Goal: Task Accomplishment & Management: Use online tool/utility

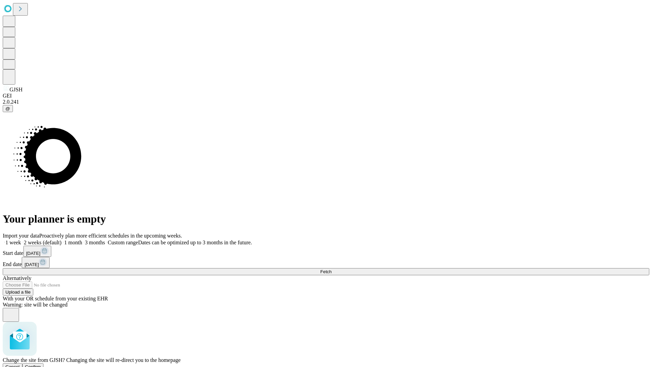
click at [41, 364] on span "Confirm" at bounding box center [33, 366] width 16 height 5
click at [82, 239] on label "1 month" at bounding box center [71, 242] width 21 height 6
click at [331, 269] on span "Fetch" at bounding box center [325, 271] width 11 height 5
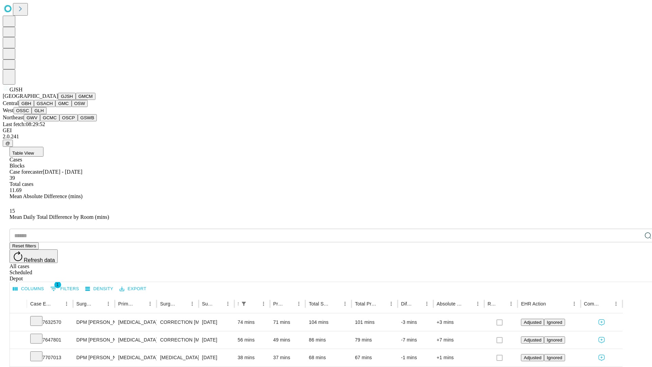
click at [76, 100] on button "GMCM" at bounding box center [86, 96] width 20 height 7
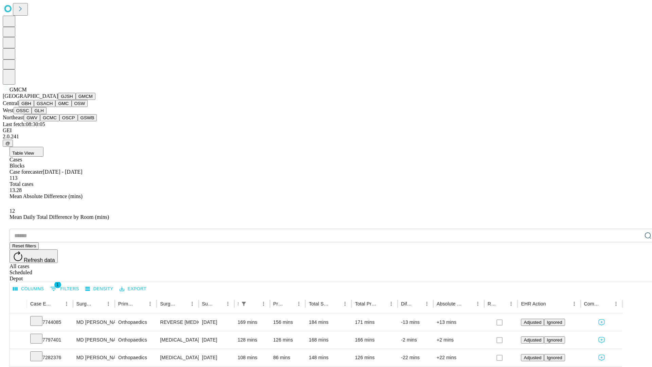
click at [34, 107] on button "GBH" at bounding box center [26, 103] width 15 height 7
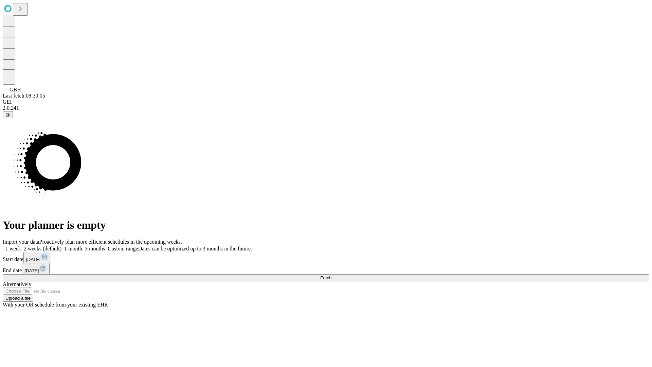
click at [82, 245] on label "1 month" at bounding box center [71, 248] width 21 height 6
click at [331, 275] on span "Fetch" at bounding box center [325, 277] width 11 height 5
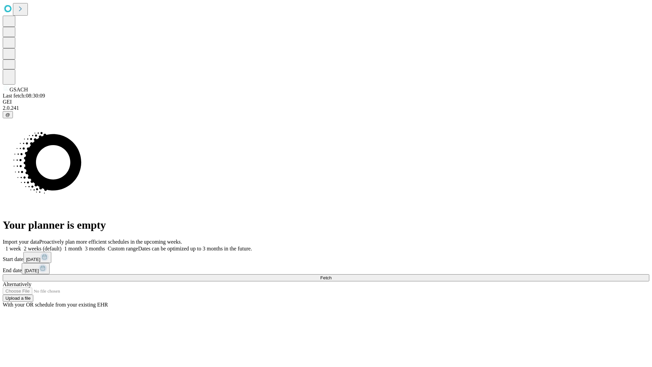
click at [82, 245] on label "1 month" at bounding box center [71, 248] width 21 height 6
click at [331, 275] on span "Fetch" at bounding box center [325, 277] width 11 height 5
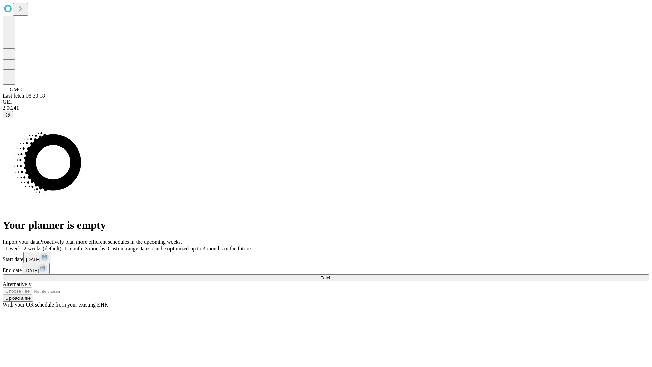
click at [82, 245] on label "1 month" at bounding box center [71, 248] width 21 height 6
click at [331, 275] on span "Fetch" at bounding box center [325, 277] width 11 height 5
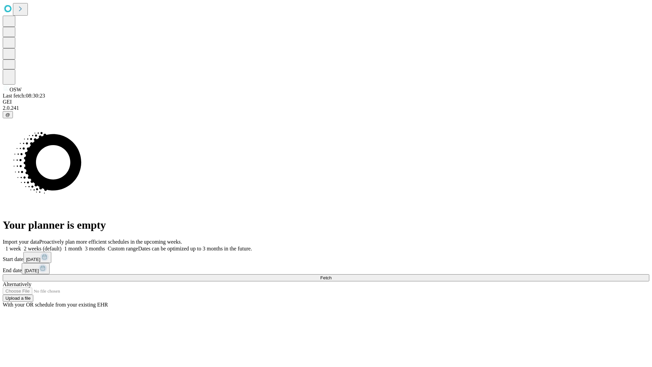
click at [82, 245] on label "1 month" at bounding box center [71, 248] width 21 height 6
click at [331, 275] on span "Fetch" at bounding box center [325, 277] width 11 height 5
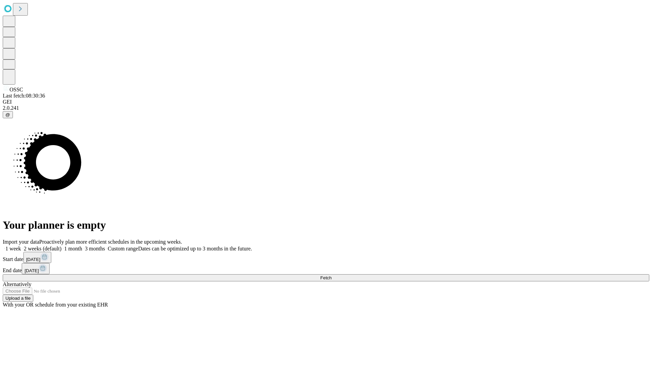
click at [82, 245] on label "1 month" at bounding box center [71, 248] width 21 height 6
click at [331, 275] on span "Fetch" at bounding box center [325, 277] width 11 height 5
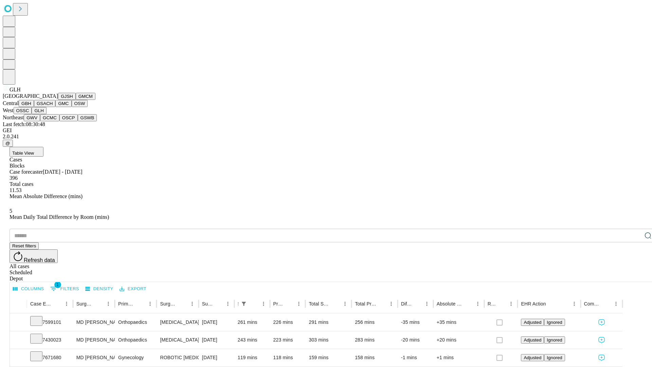
click at [40, 121] on button "GWV" at bounding box center [32, 117] width 16 height 7
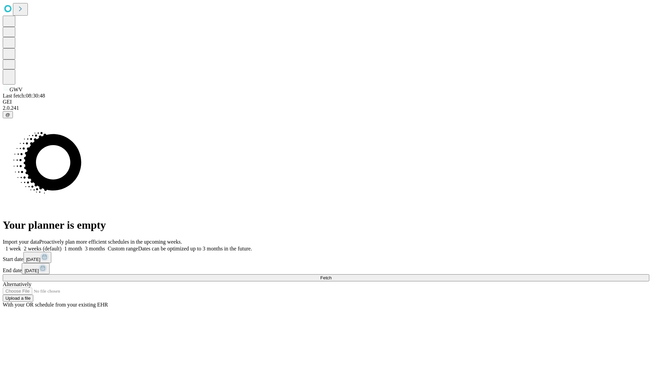
click at [82, 245] on label "1 month" at bounding box center [71, 248] width 21 height 6
click at [331, 275] on span "Fetch" at bounding box center [325, 277] width 11 height 5
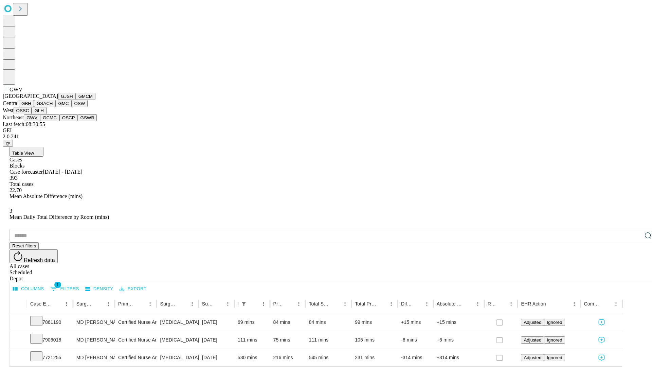
click at [53, 121] on button "GCMC" at bounding box center [49, 117] width 19 height 7
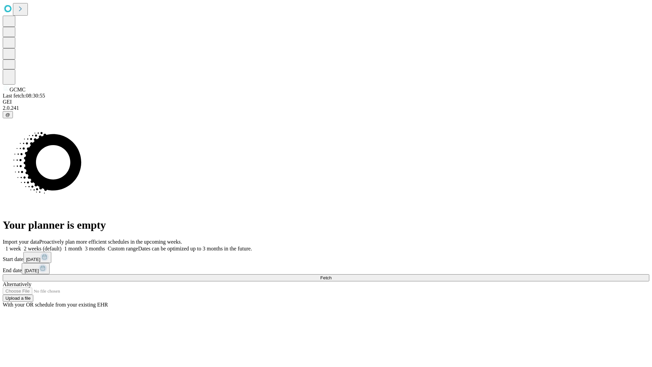
click at [82, 245] on label "1 month" at bounding box center [71, 248] width 21 height 6
click at [331, 275] on span "Fetch" at bounding box center [325, 277] width 11 height 5
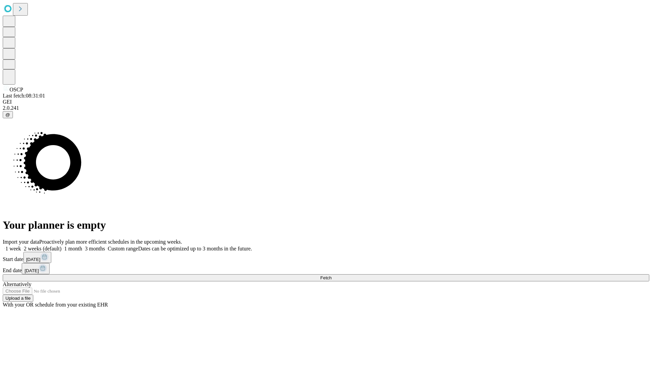
click at [82, 245] on label "1 month" at bounding box center [71, 248] width 21 height 6
click at [331, 275] on span "Fetch" at bounding box center [325, 277] width 11 height 5
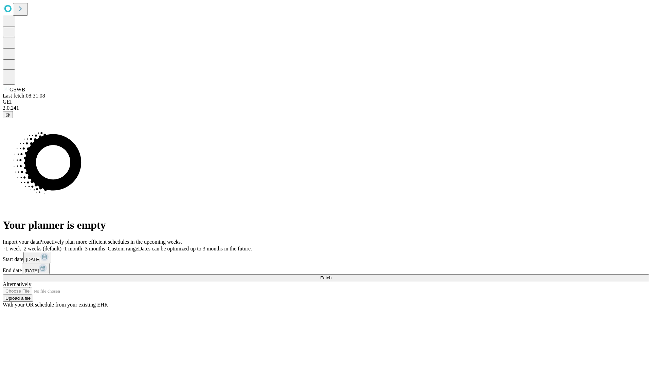
click at [82, 245] on label "1 month" at bounding box center [71, 248] width 21 height 6
click at [331, 275] on span "Fetch" at bounding box center [325, 277] width 11 height 5
